Goal: Find contact information: Find contact information

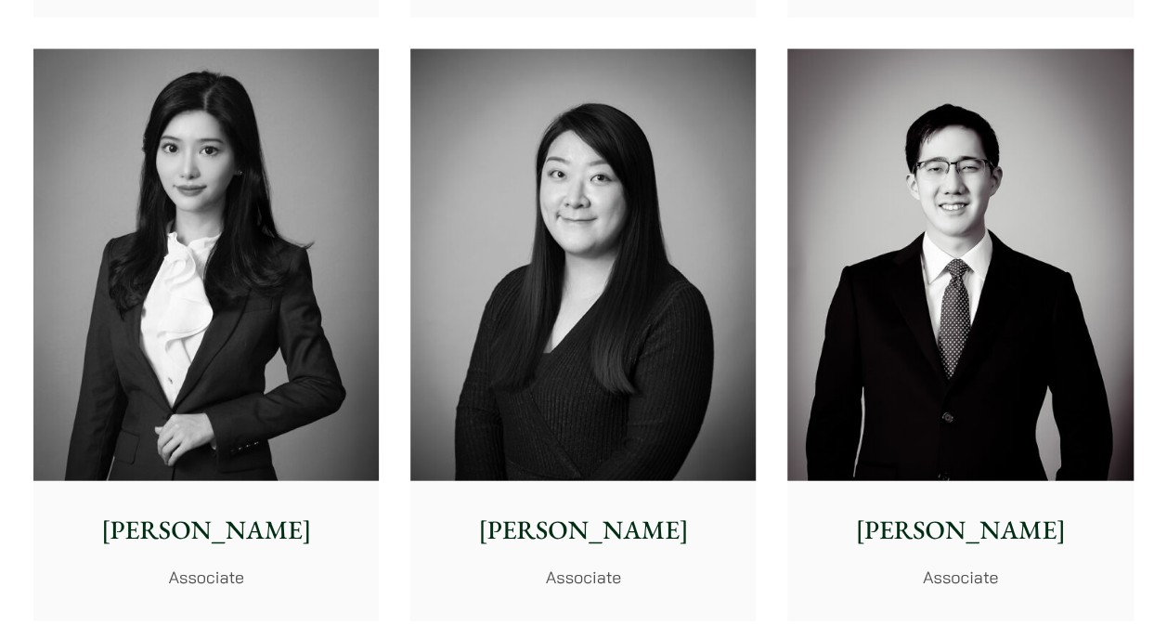
scroll to position [5449, 0]
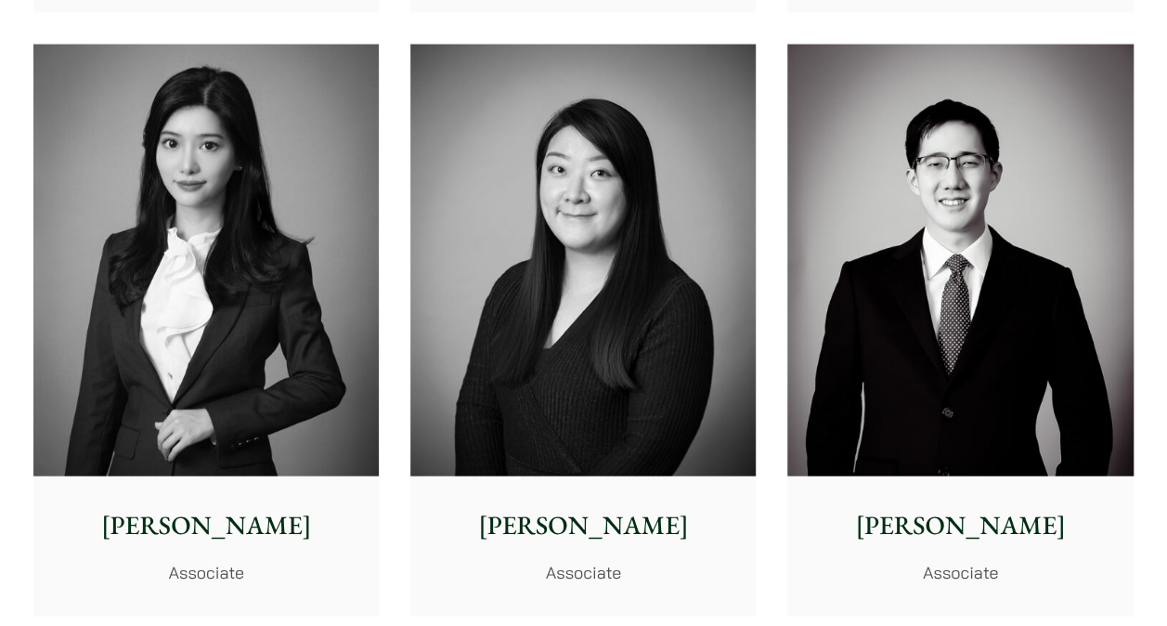
click at [969, 198] on img at bounding box center [959, 261] width 345 height 432
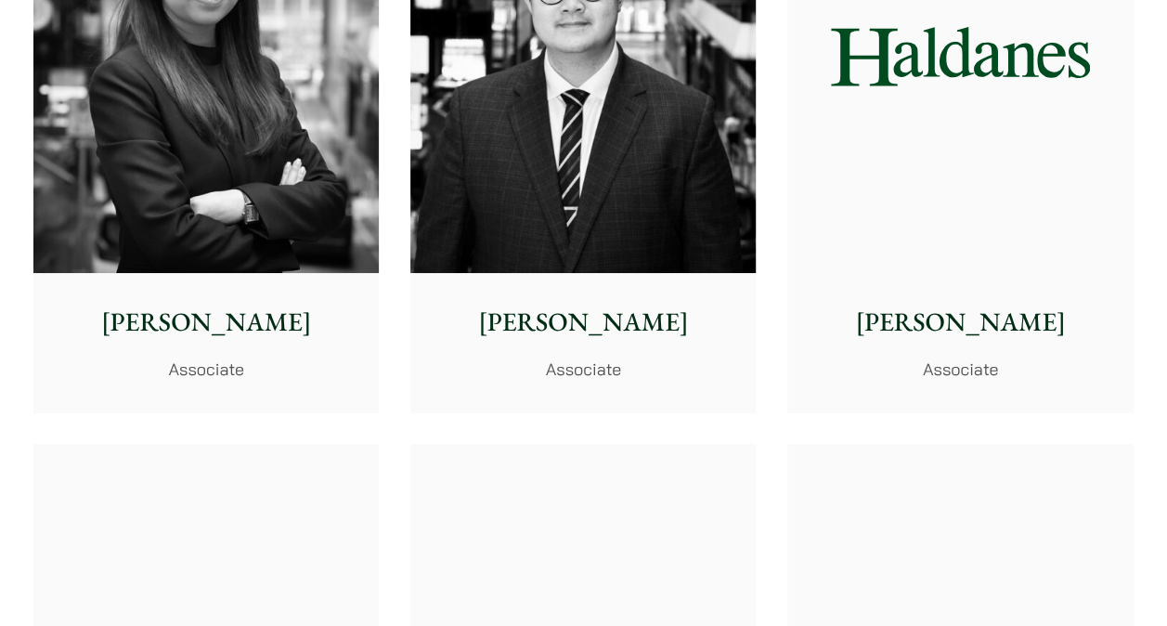
scroll to position [6866, 0]
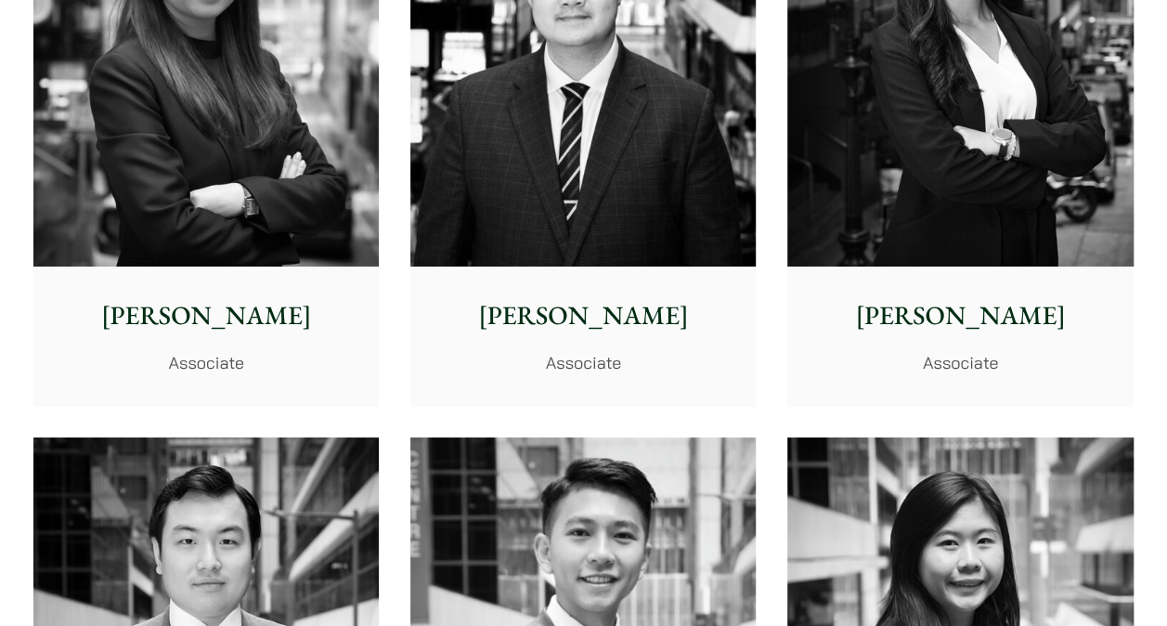
click at [924, 126] on img at bounding box center [959, 50] width 345 height 432
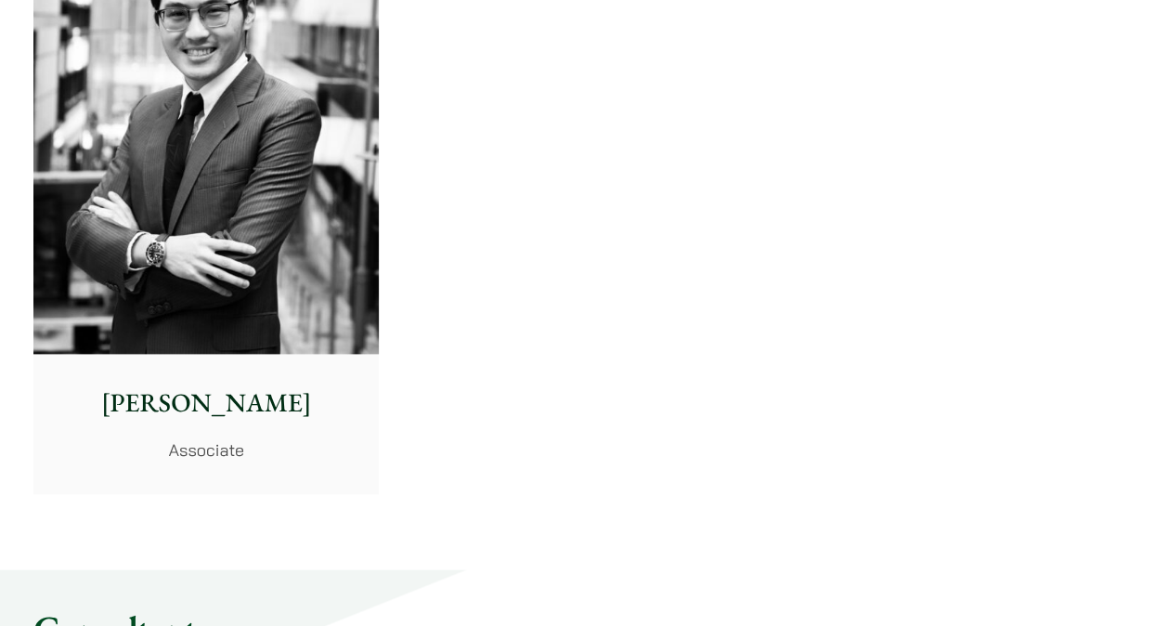
scroll to position [7917, 0]
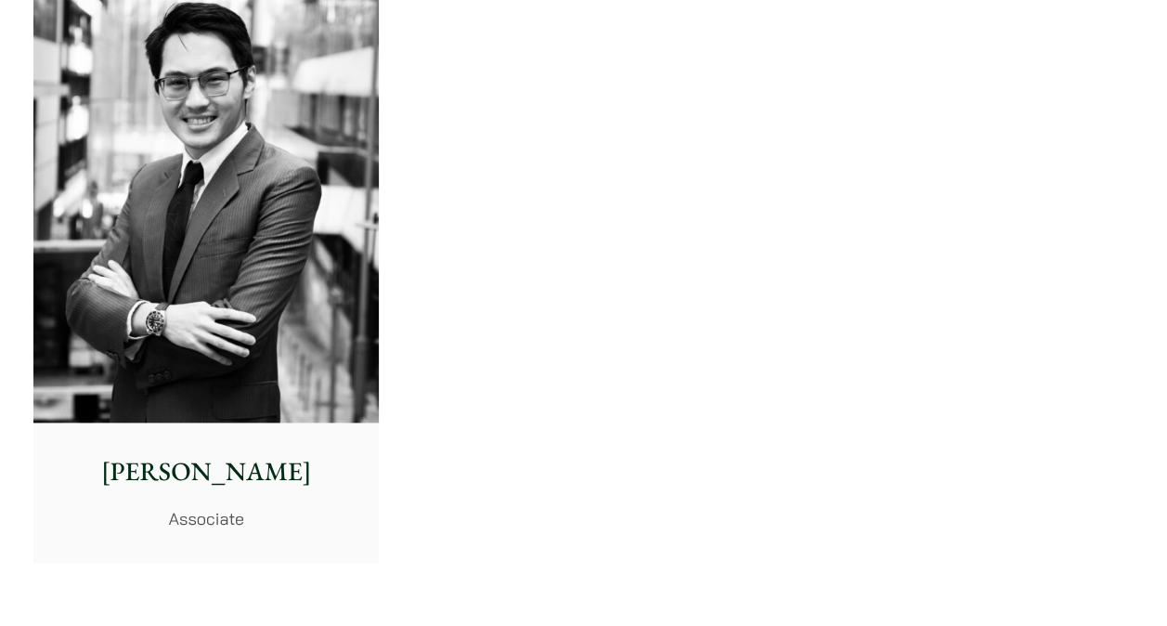
click at [119, 200] on img at bounding box center [205, 207] width 345 height 432
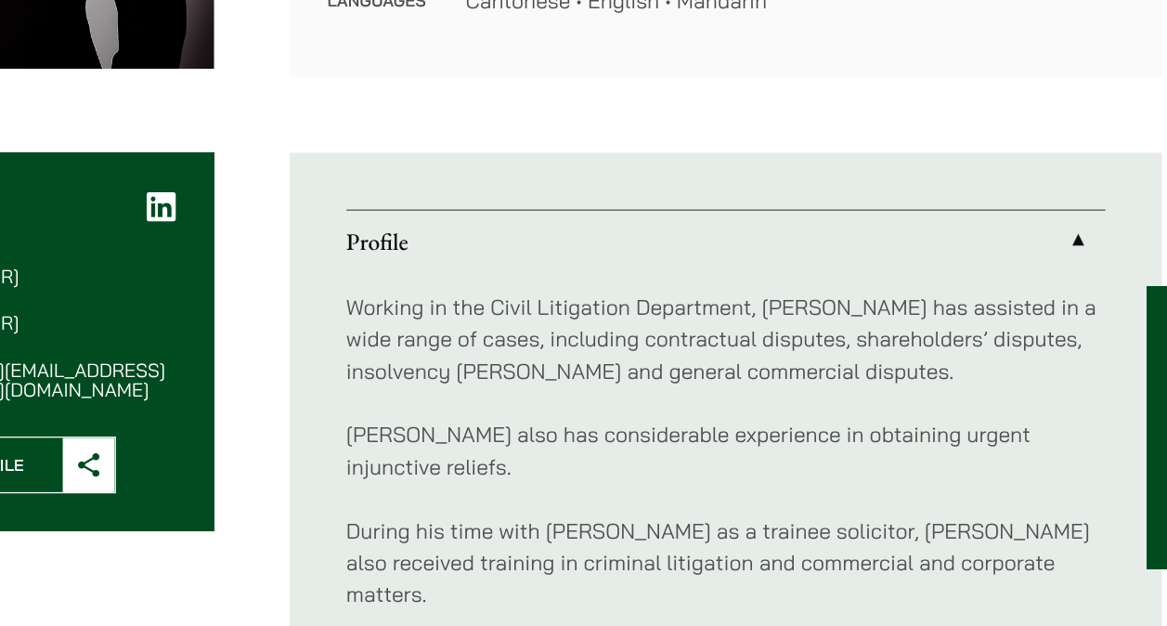
scroll to position [625, 0]
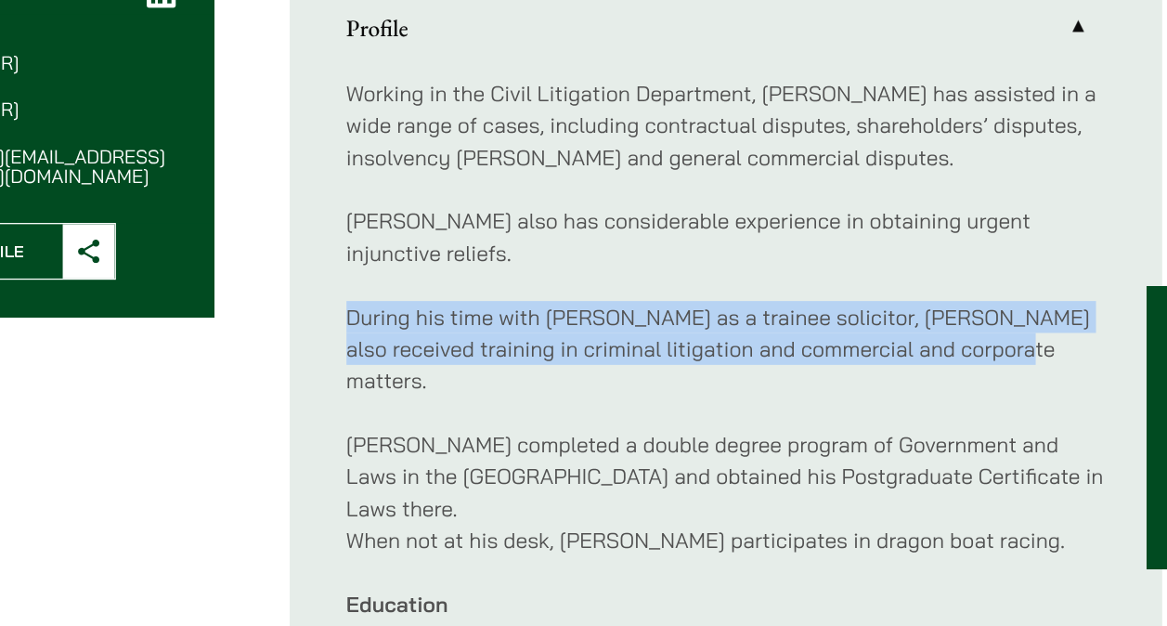
drag, startPoint x: 493, startPoint y: 358, endPoint x: 1016, endPoint y: 375, distance: 523.7
click at [1016, 375] on p "During his time with Haldanes as a trainee solicitor, Patrick also received tra…" at bounding box center [791, 407] width 596 height 75
copy p "During his time with Haldanes as a trainee solicitor, Patrick also received tra…"
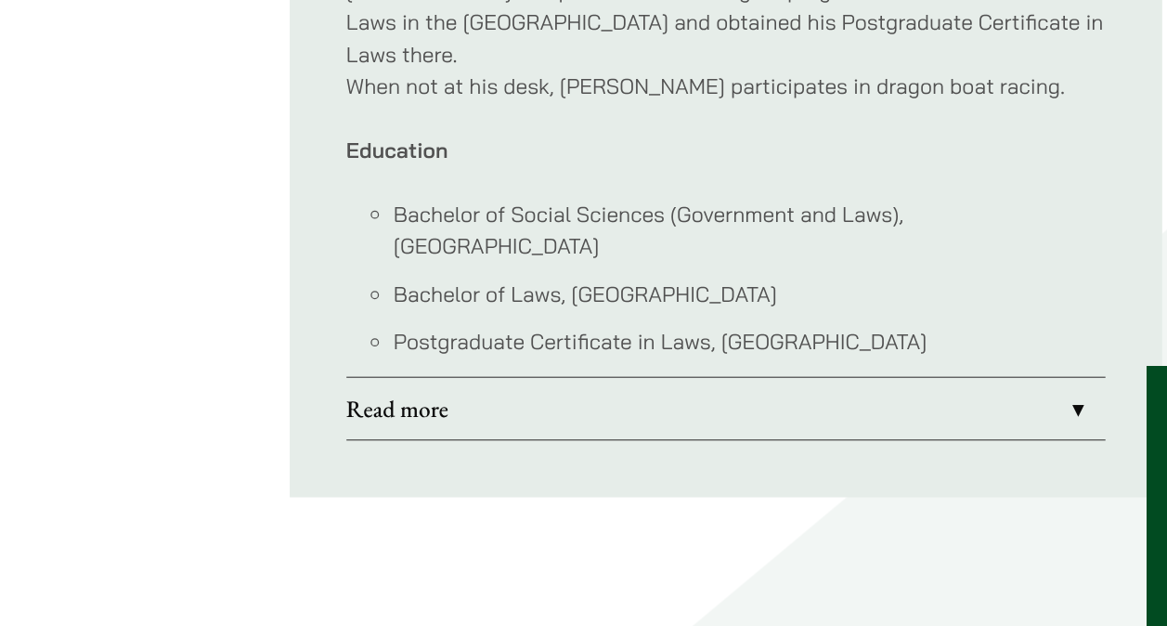
scroll to position [1043, 0]
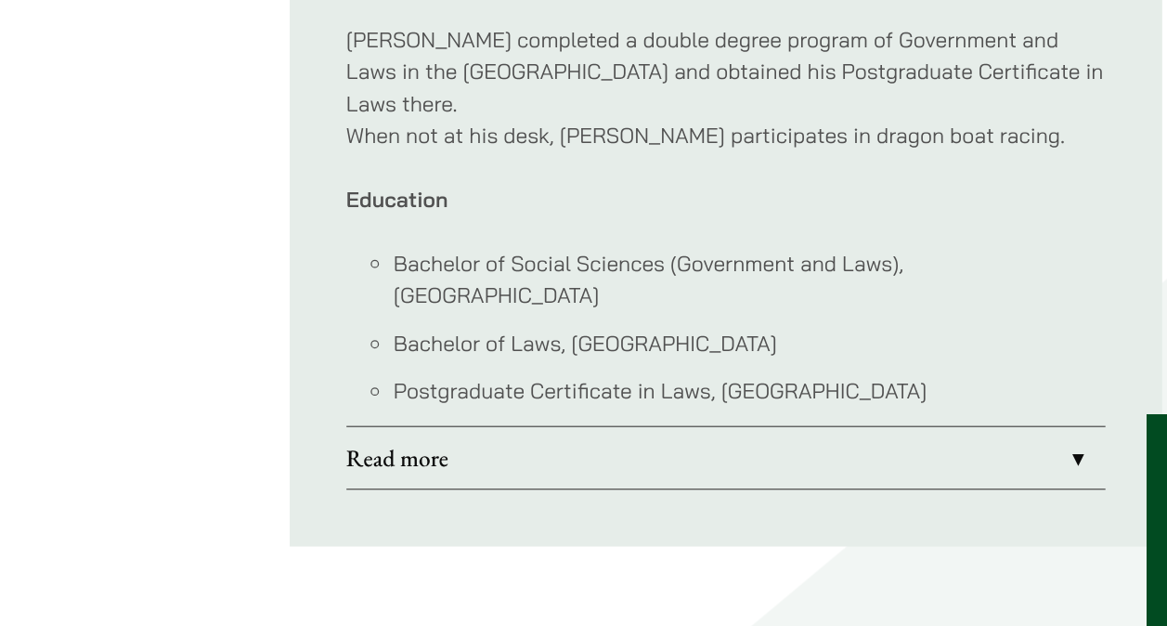
click at [551, 368] on link "Read more" at bounding box center [791, 392] width 596 height 48
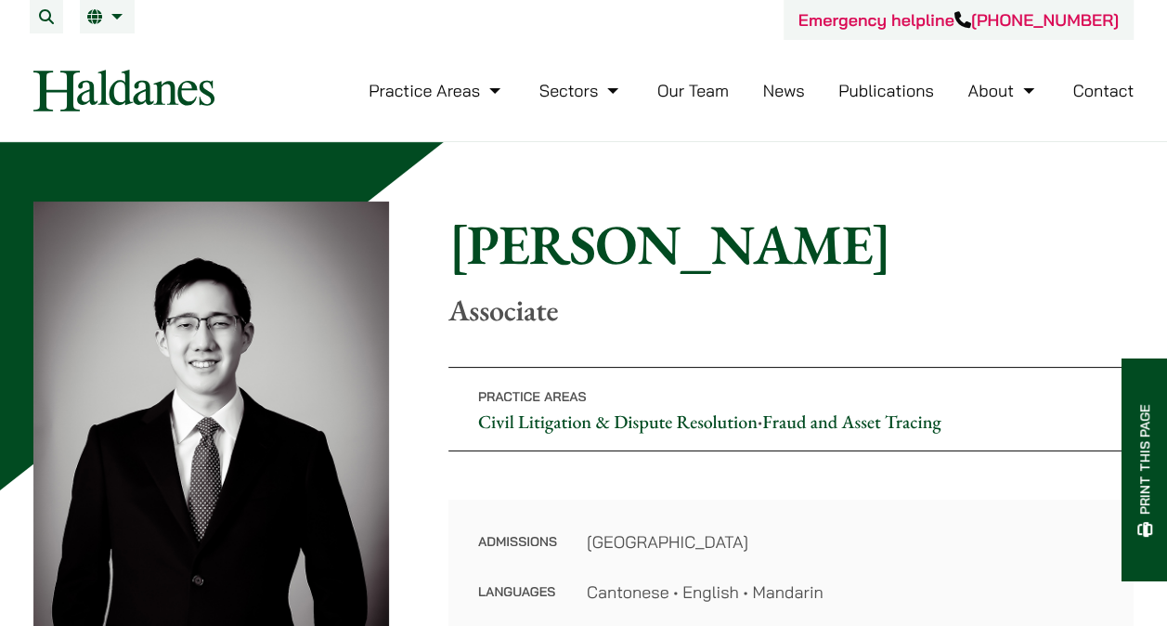
click at [913, 227] on h1 "Patrick Lui" at bounding box center [790, 244] width 685 height 67
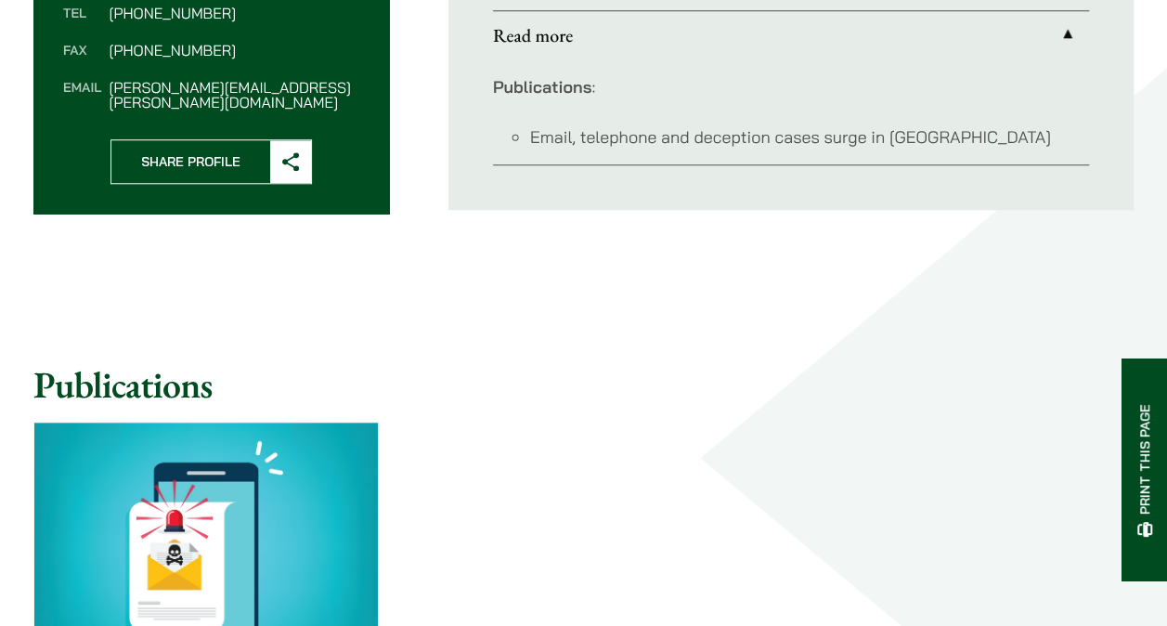
scroll to position [794, 0]
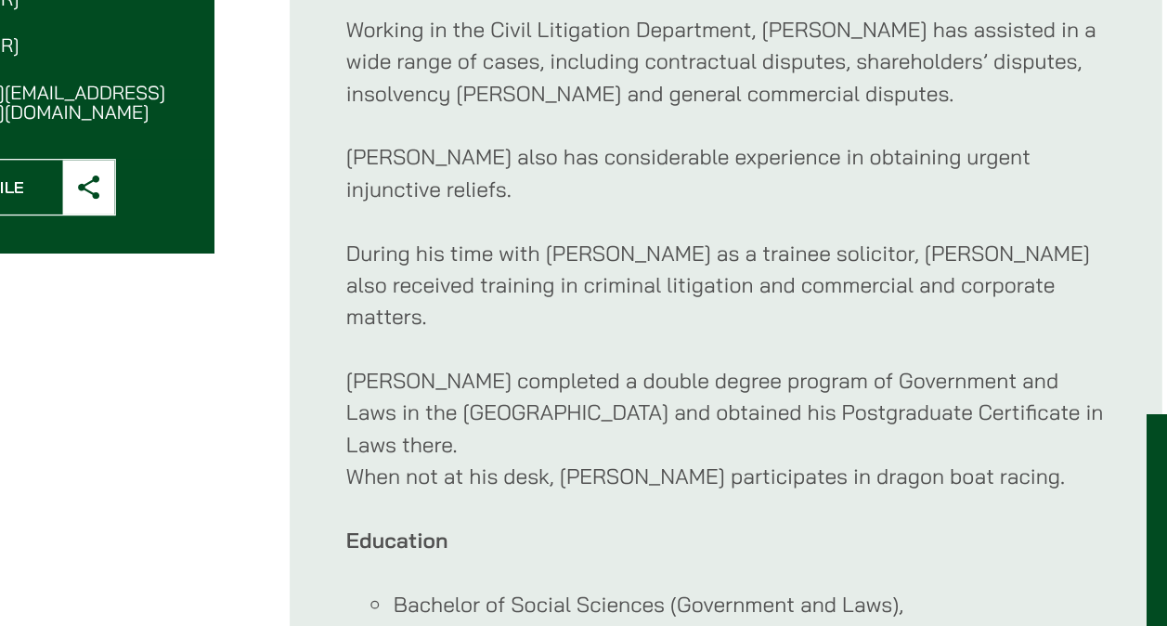
scroll to position [711, 0]
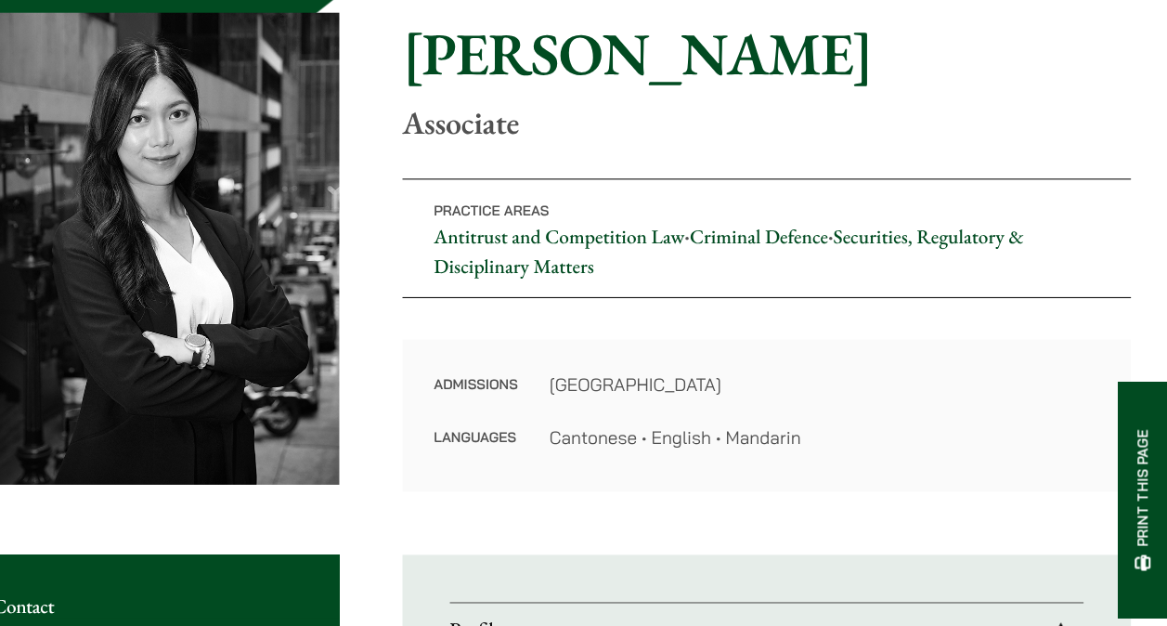
scroll to position [187, 0]
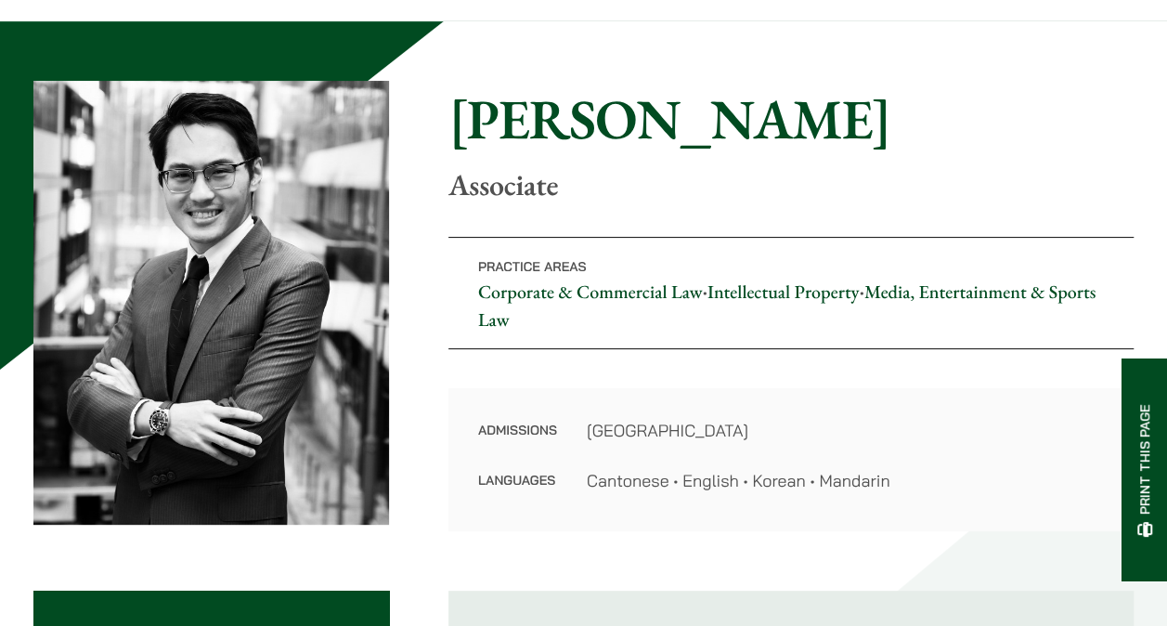
scroll to position [120, 0]
